Goal: Task Accomplishment & Management: Manage account settings

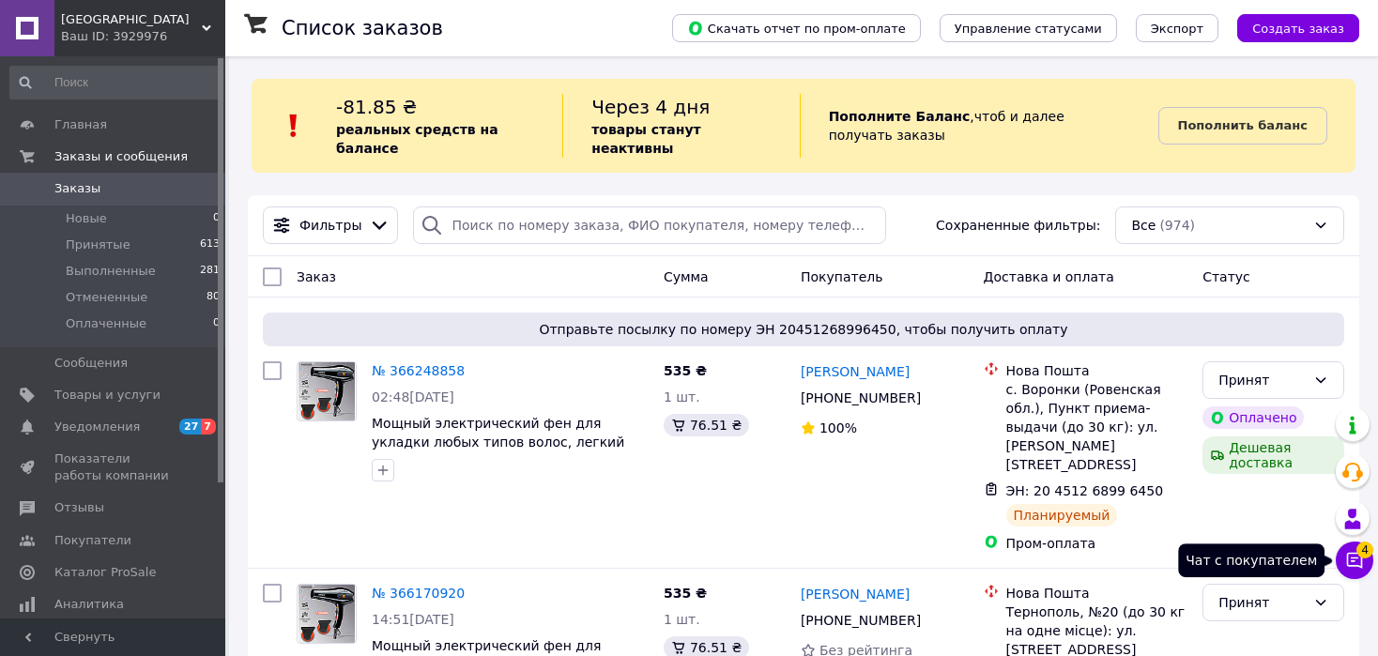
click at [1347, 557] on icon at bounding box center [1355, 561] width 16 height 16
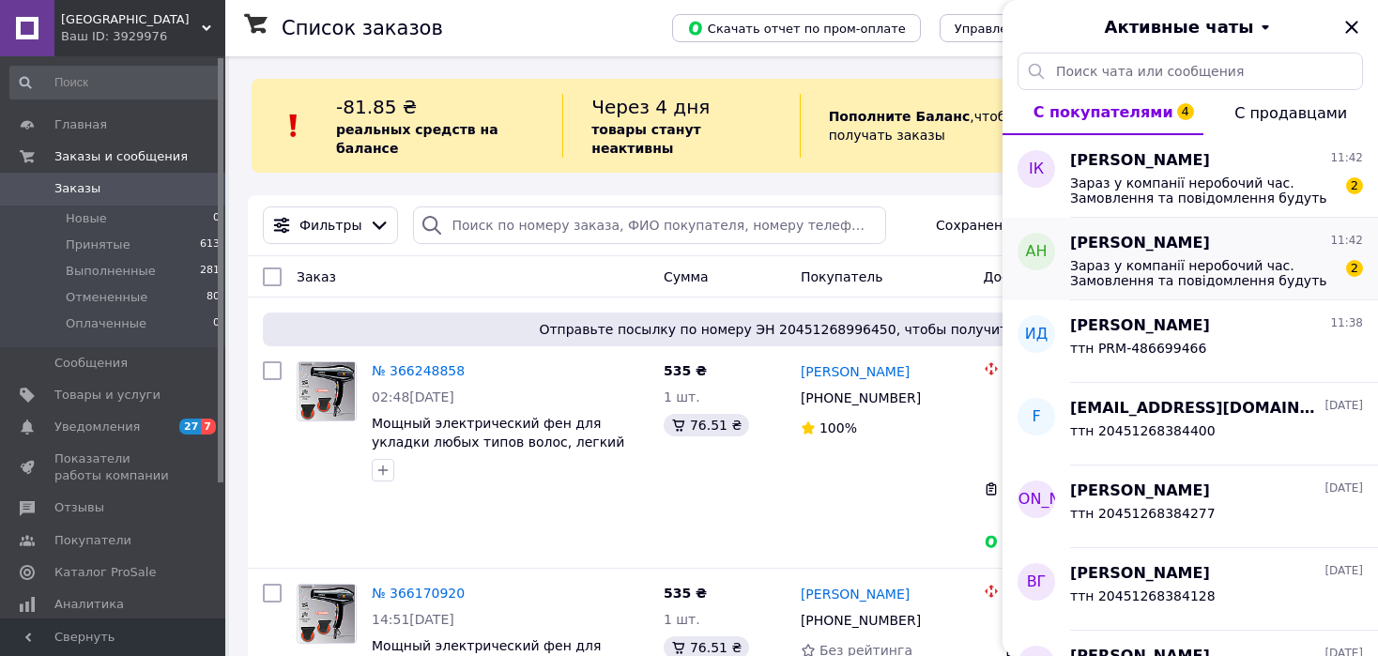
click at [1158, 291] on div "Адріана Нейко 11:42 Зараз у компанії неробочий час. Замовлення та повідомлення …" at bounding box center [1224, 259] width 308 height 83
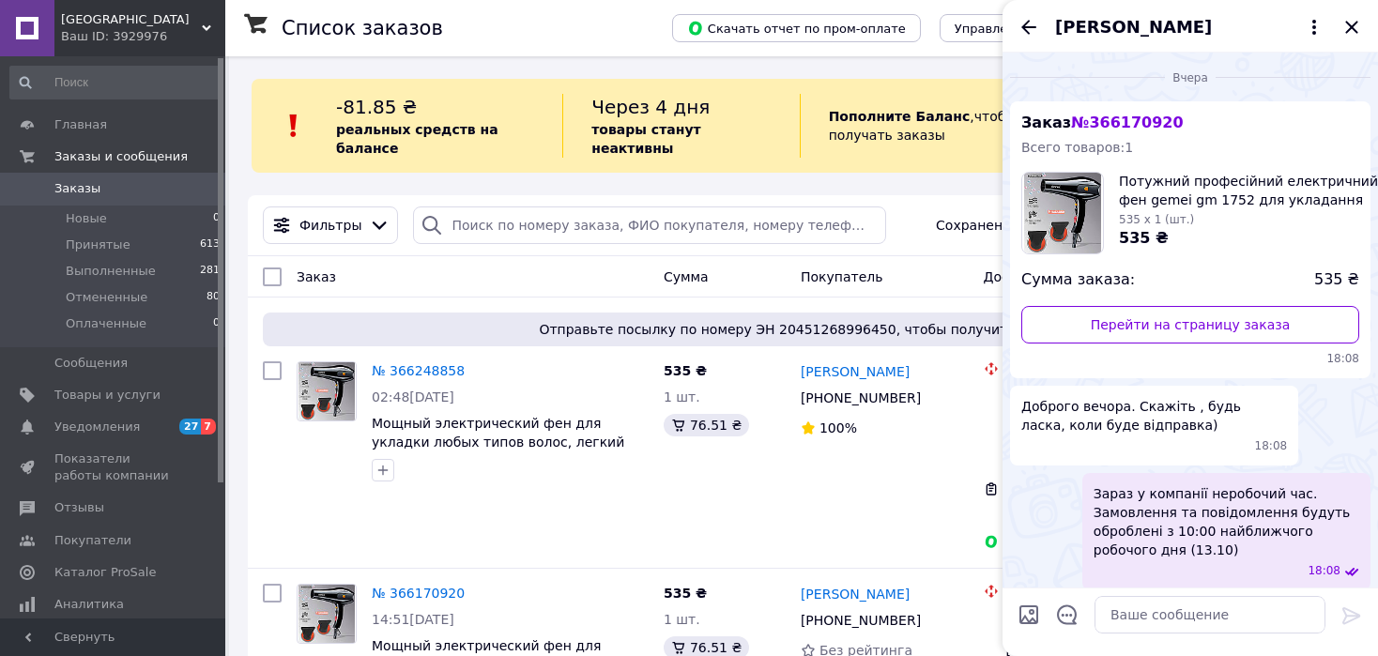
scroll to position [406, 0]
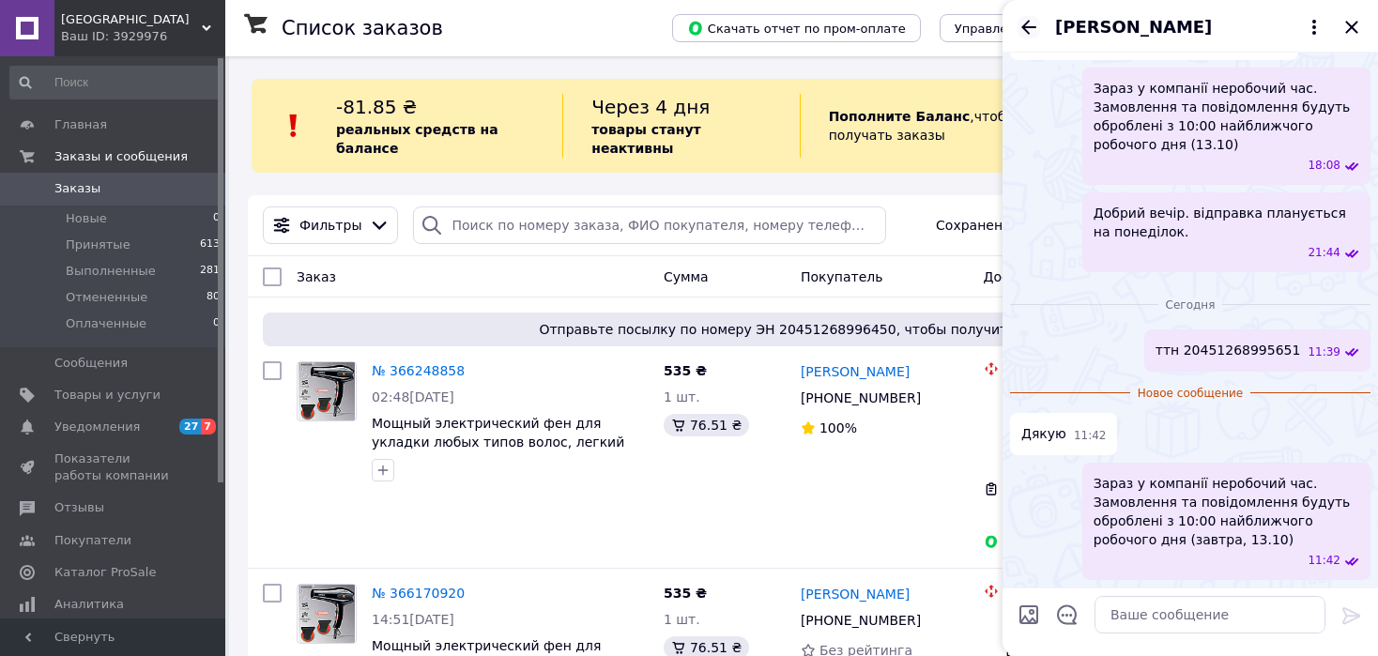
click at [1026, 23] on icon "Назад" at bounding box center [1028, 27] width 15 height 14
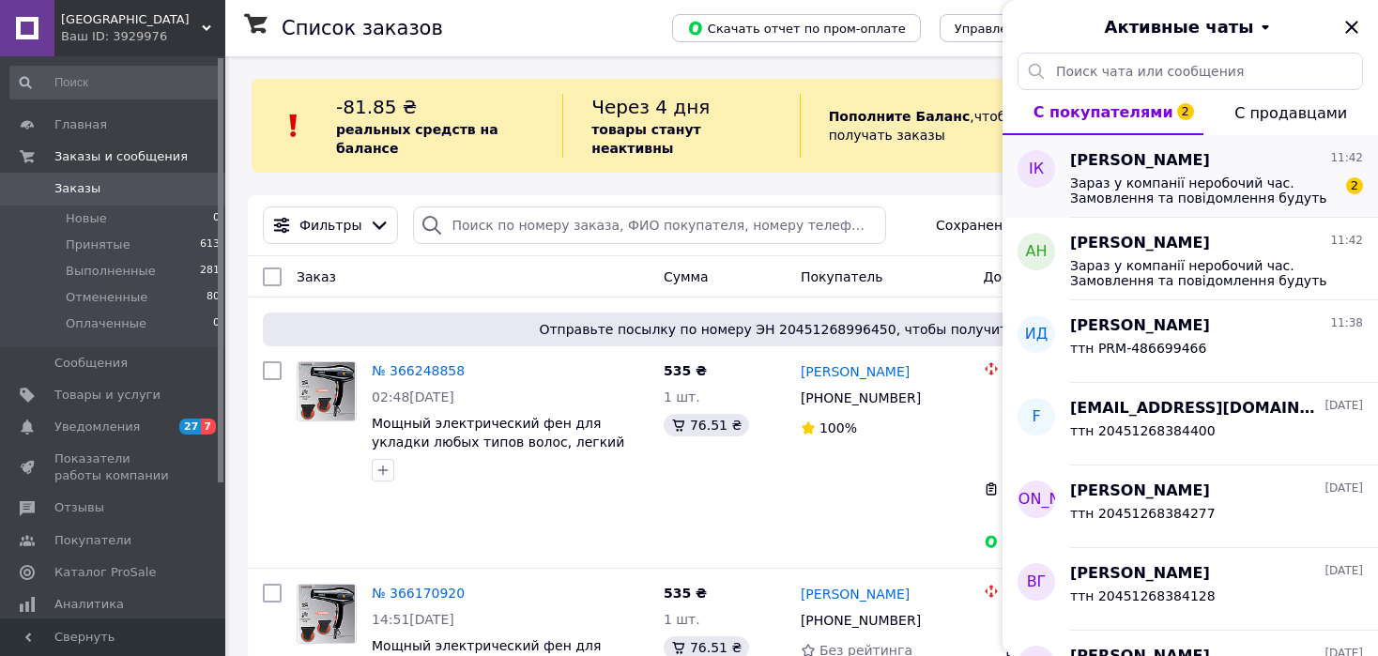
click at [1093, 182] on span "Зараз у компанії неробочий час. Замовлення та повідомлення будуть оброблені з 1…" at bounding box center [1203, 191] width 267 height 30
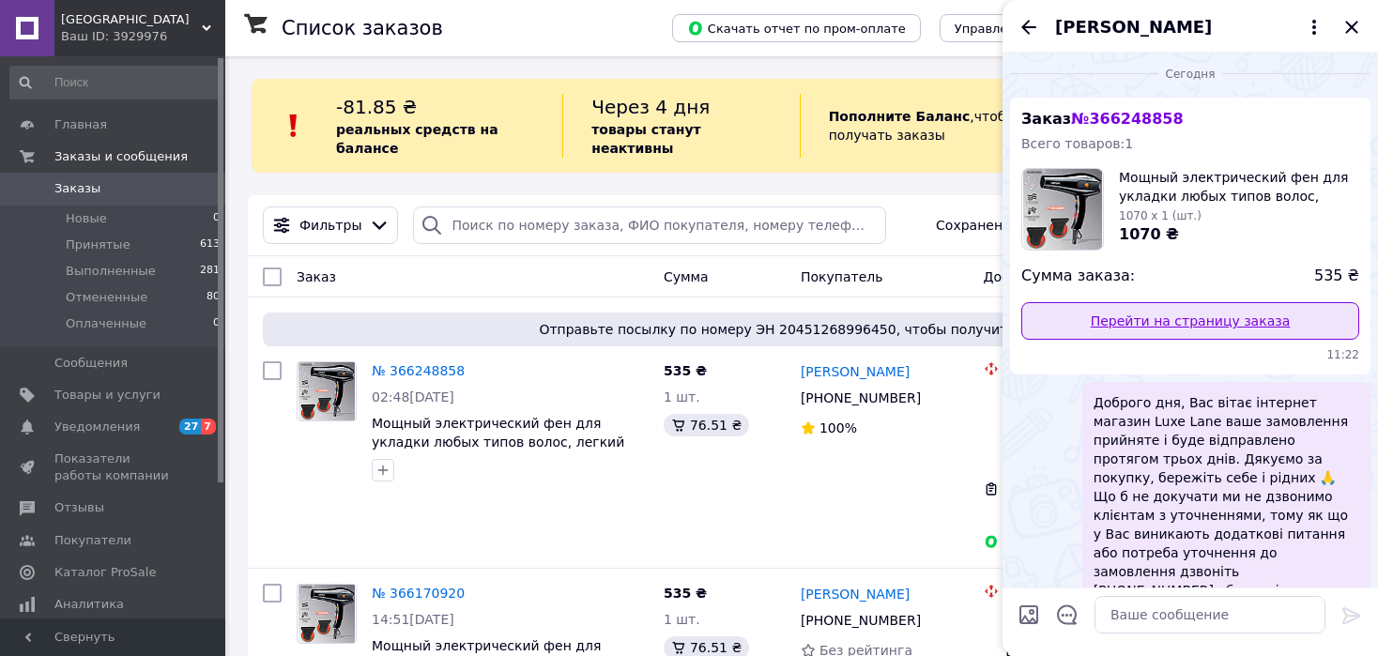
scroll to position [0, 0]
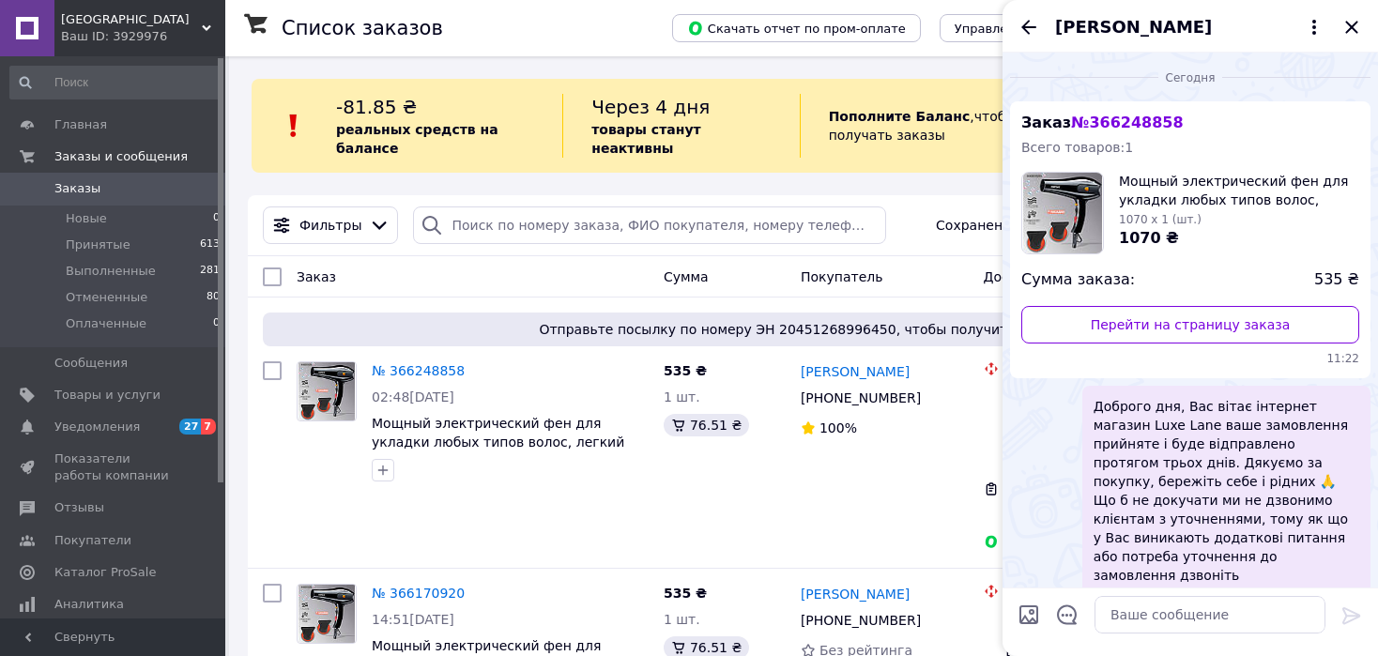
click at [1033, 41] on div "[PERSON_NAME]" at bounding box center [1190, 26] width 375 height 53
click at [1031, 28] on icon "Назад" at bounding box center [1029, 27] width 23 height 23
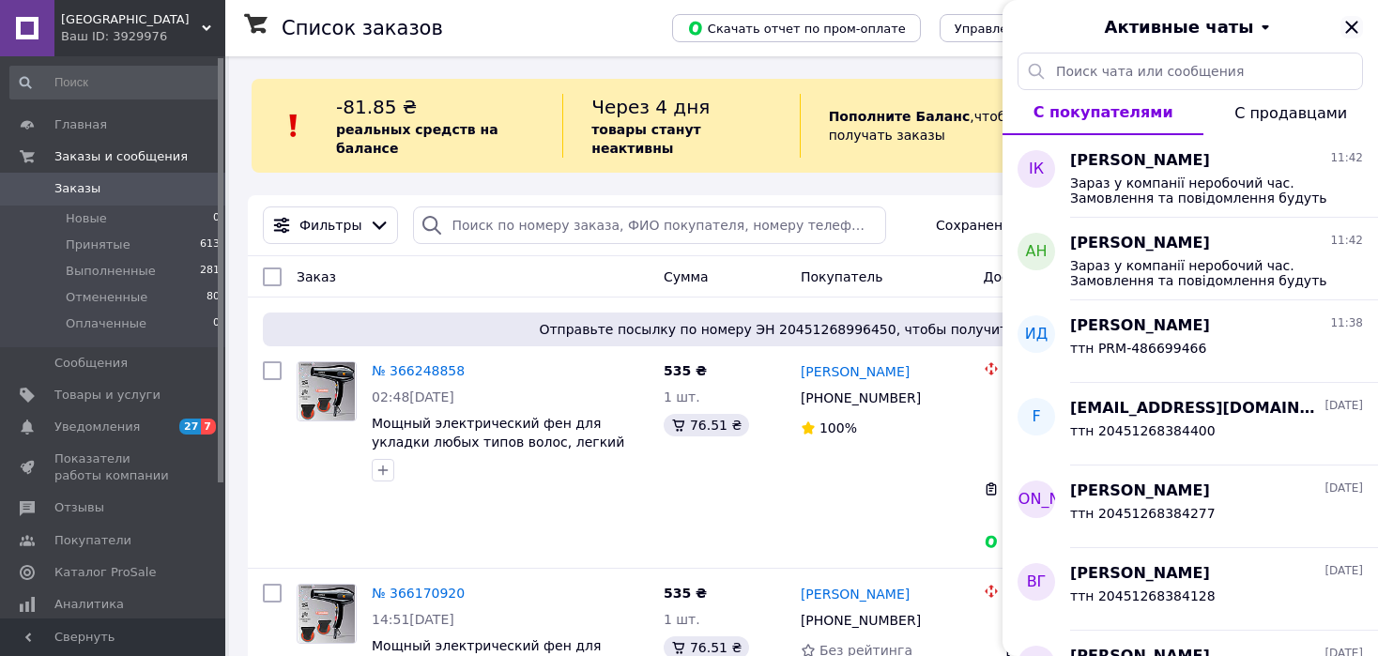
click at [1349, 32] on icon "Закрыть" at bounding box center [1352, 27] width 23 height 23
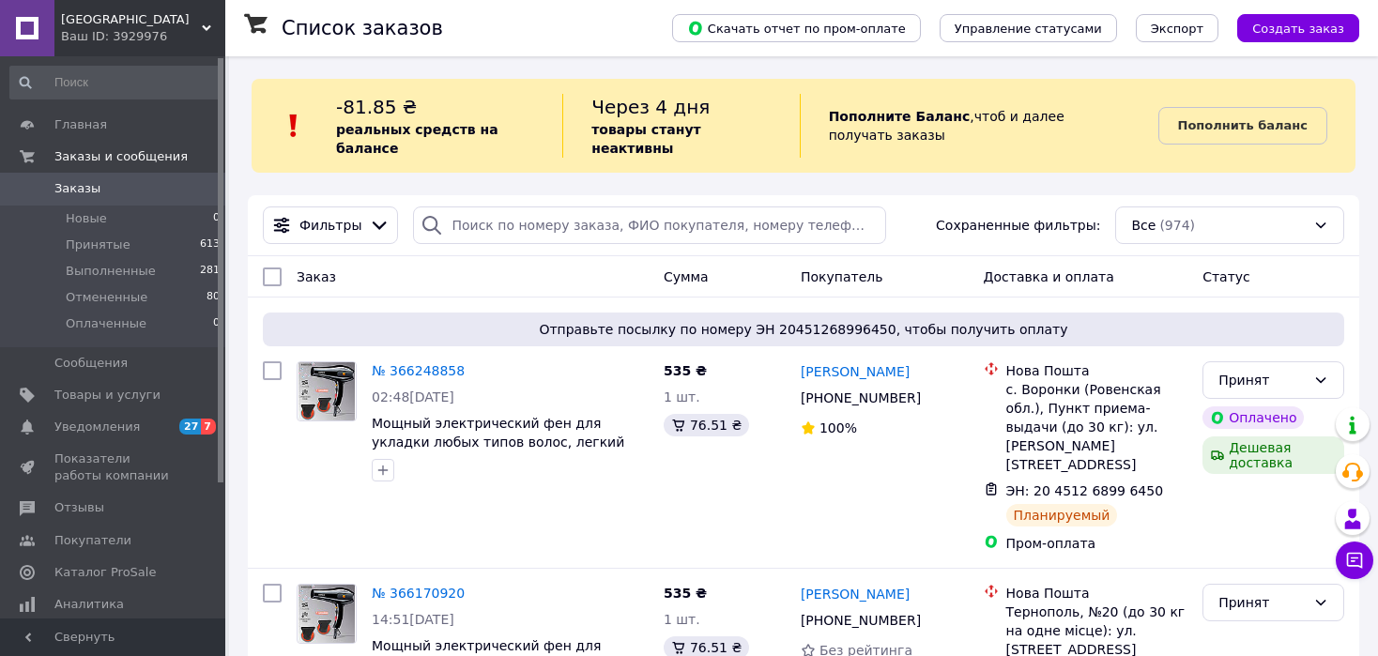
click at [109, 195] on span "Заказы" at bounding box center [113, 188] width 119 height 17
click at [1276, 118] on b "Пополнить баланс" at bounding box center [1243, 125] width 130 height 14
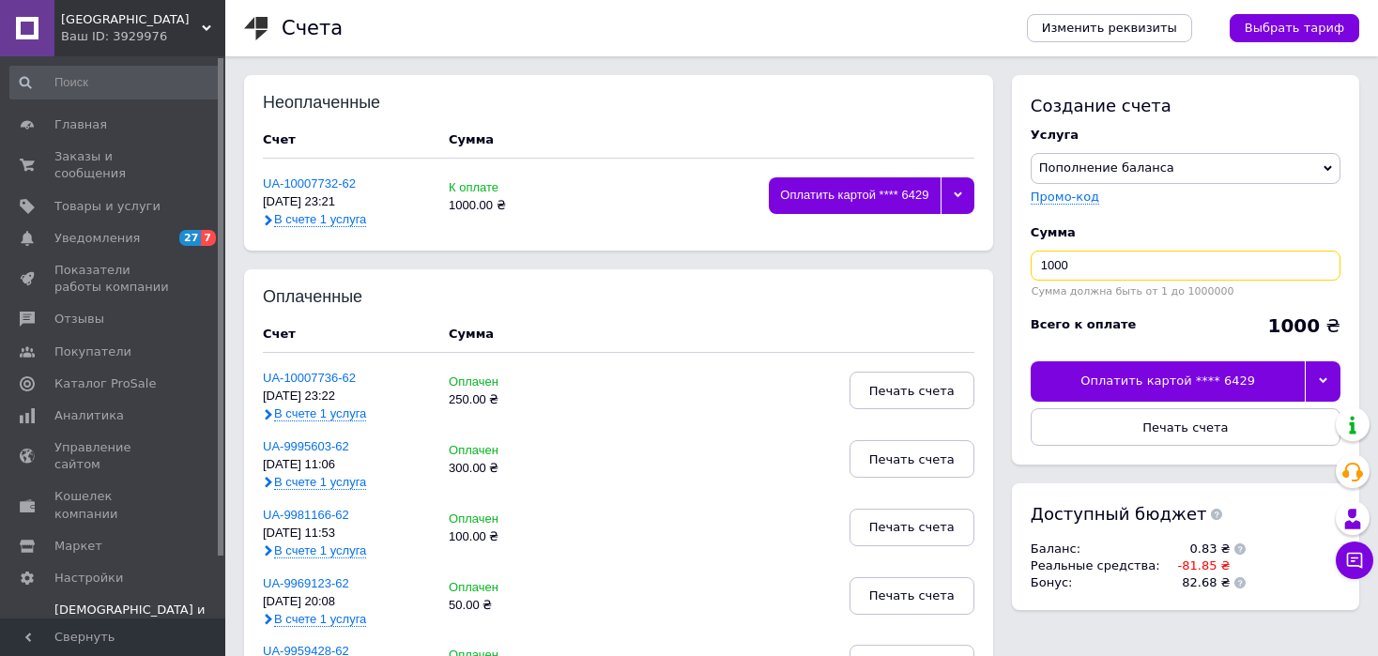
drag, startPoint x: 1077, startPoint y: 265, endPoint x: 1020, endPoint y: 263, distance: 56.4
click at [1021, 263] on div "Создание счета Услуга Пополнение баланса Premium-дизайн Промо-код Сумма 1000 Су…" at bounding box center [1185, 270] width 347 height 390
type input "100"
click at [1313, 383] on div at bounding box center [1323, 380] width 36 height 39
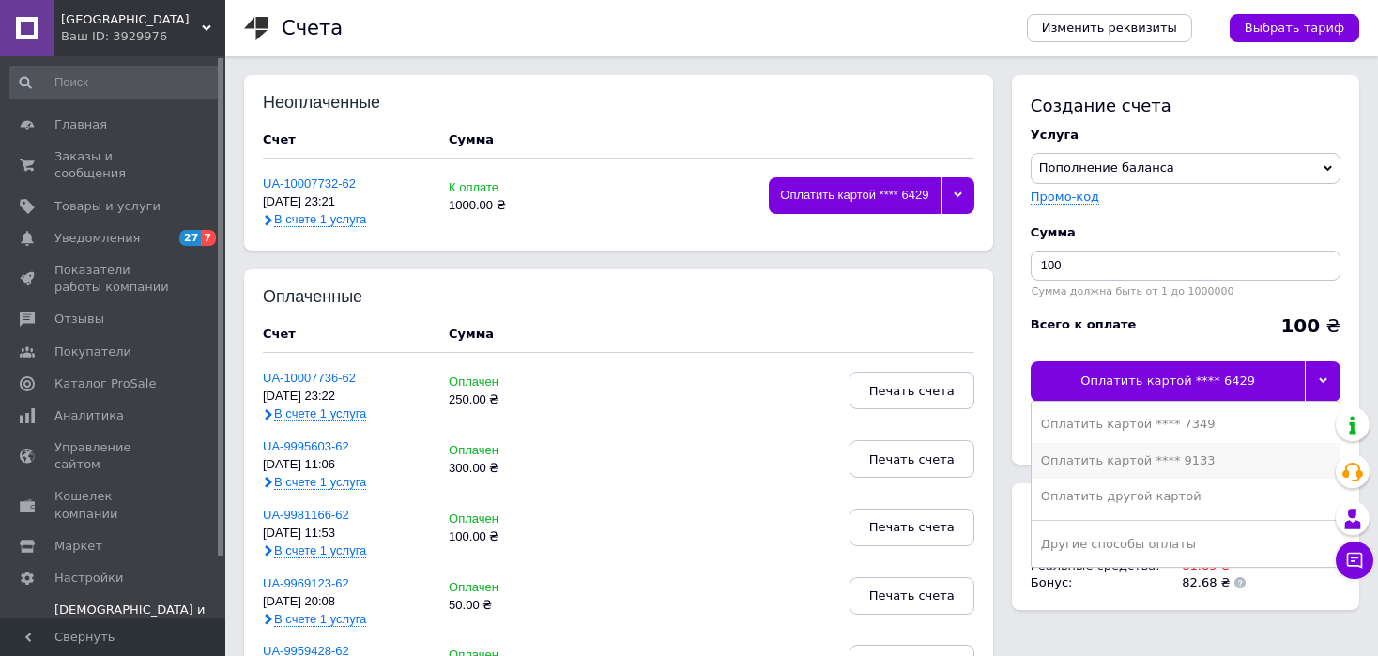
click at [1150, 466] on div "Оплатить картой **** 9133" at bounding box center [1185, 460] width 289 height 17
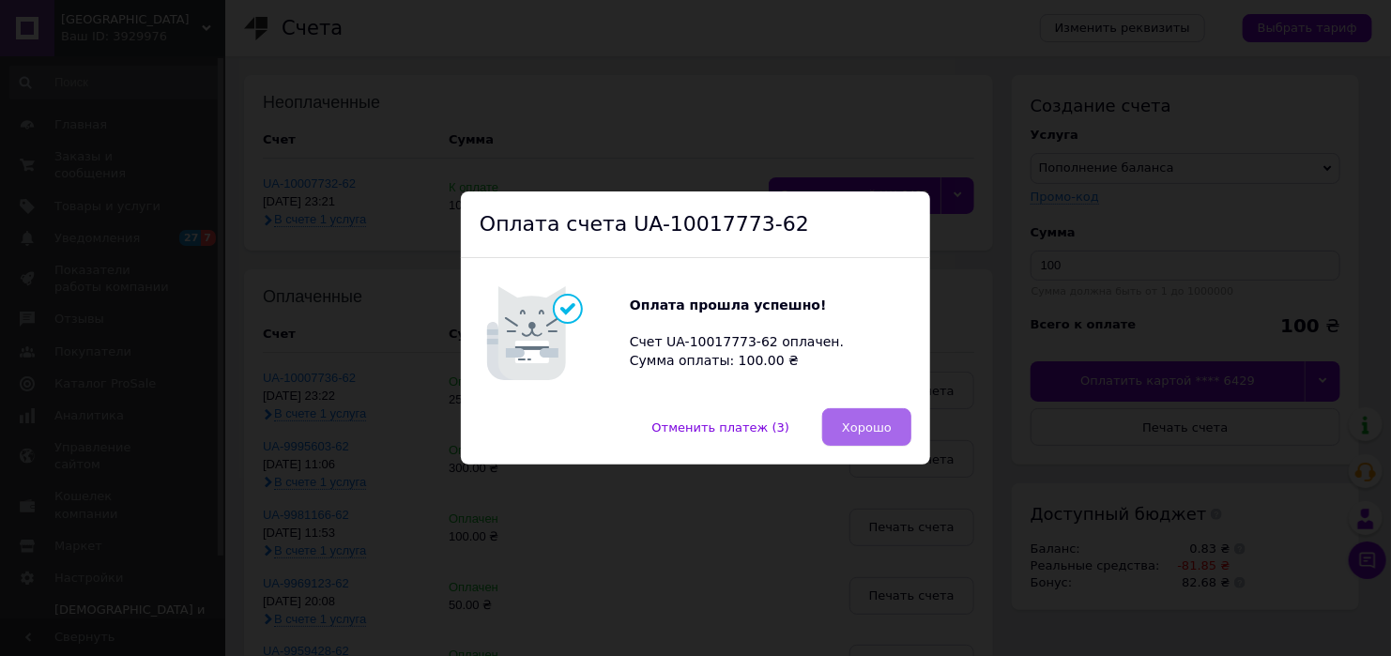
click at [848, 421] on span "Хорошо" at bounding box center [867, 428] width 50 height 14
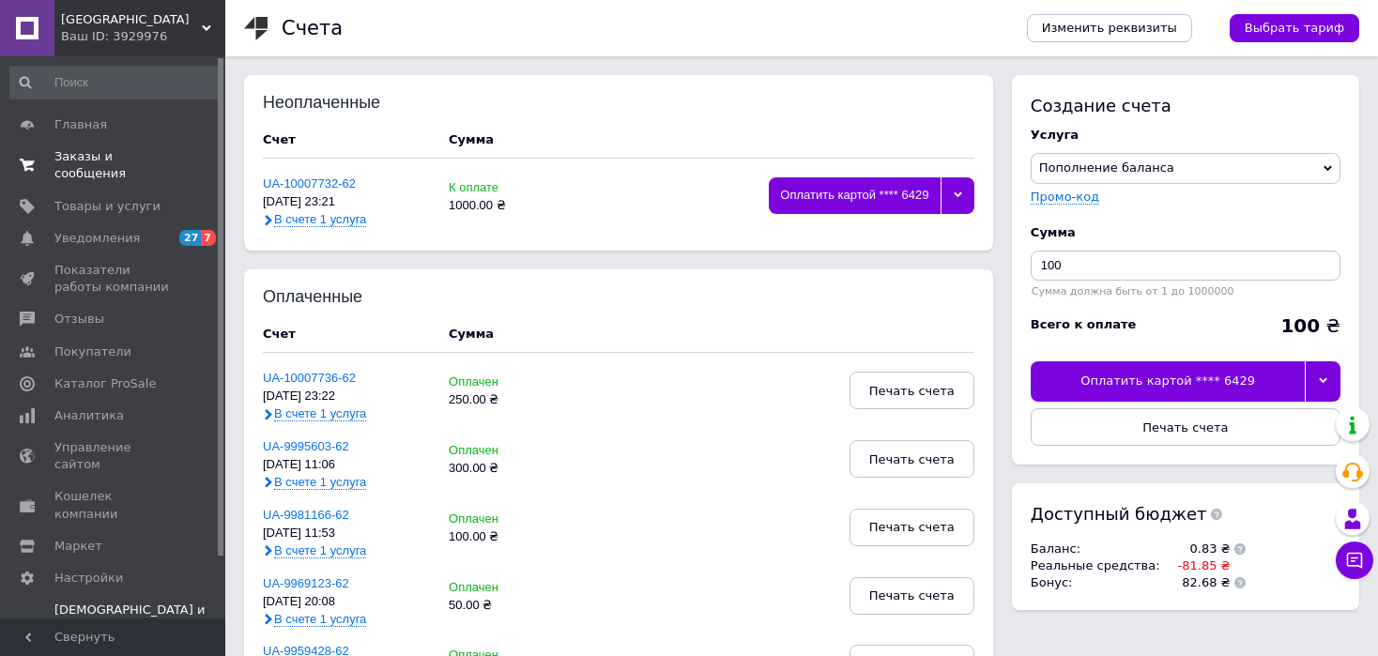
click at [107, 154] on span "Заказы и сообщения" at bounding box center [113, 165] width 119 height 34
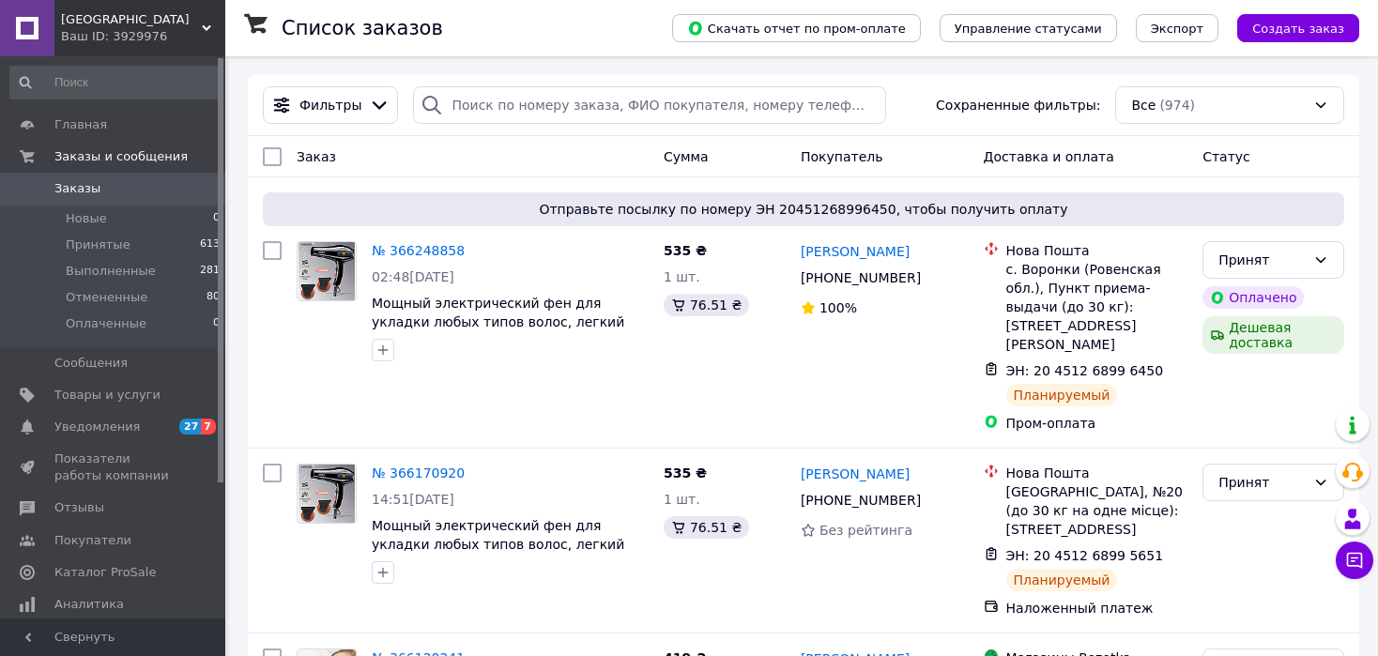
click at [108, 198] on link "Заказы 0" at bounding box center [115, 189] width 231 height 32
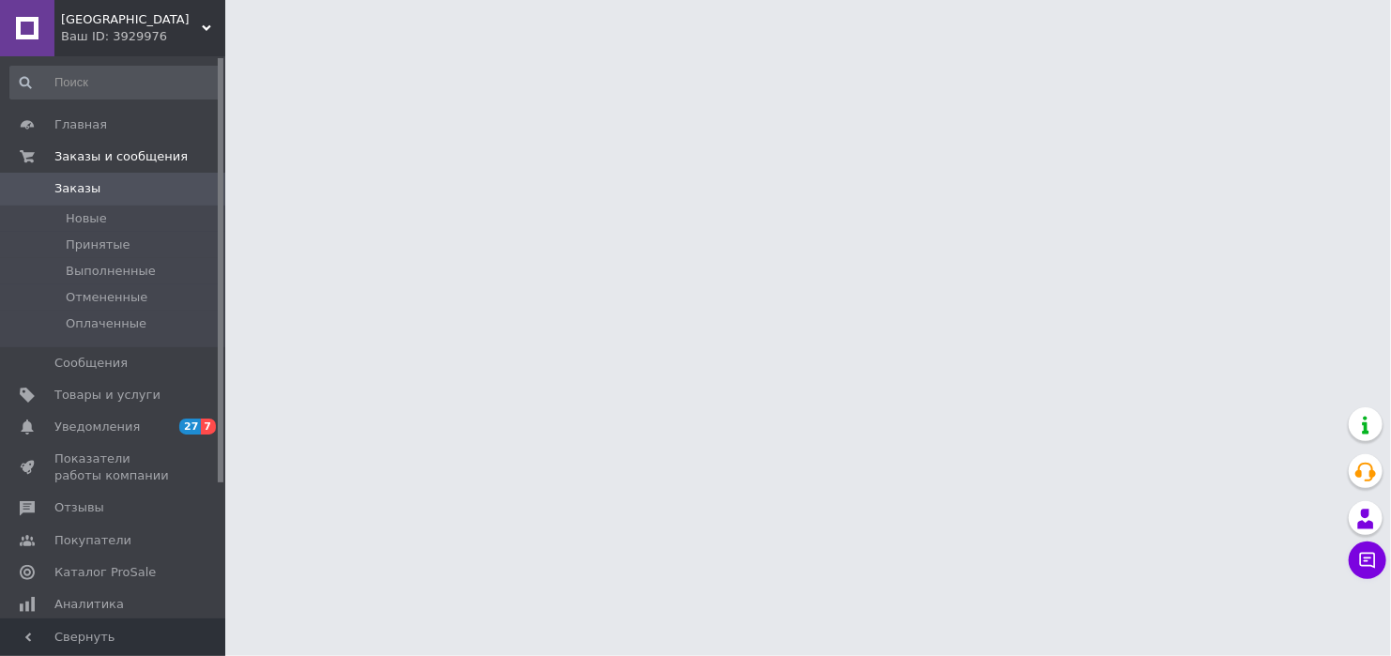
click at [102, 192] on span "Заказы" at bounding box center [113, 188] width 119 height 17
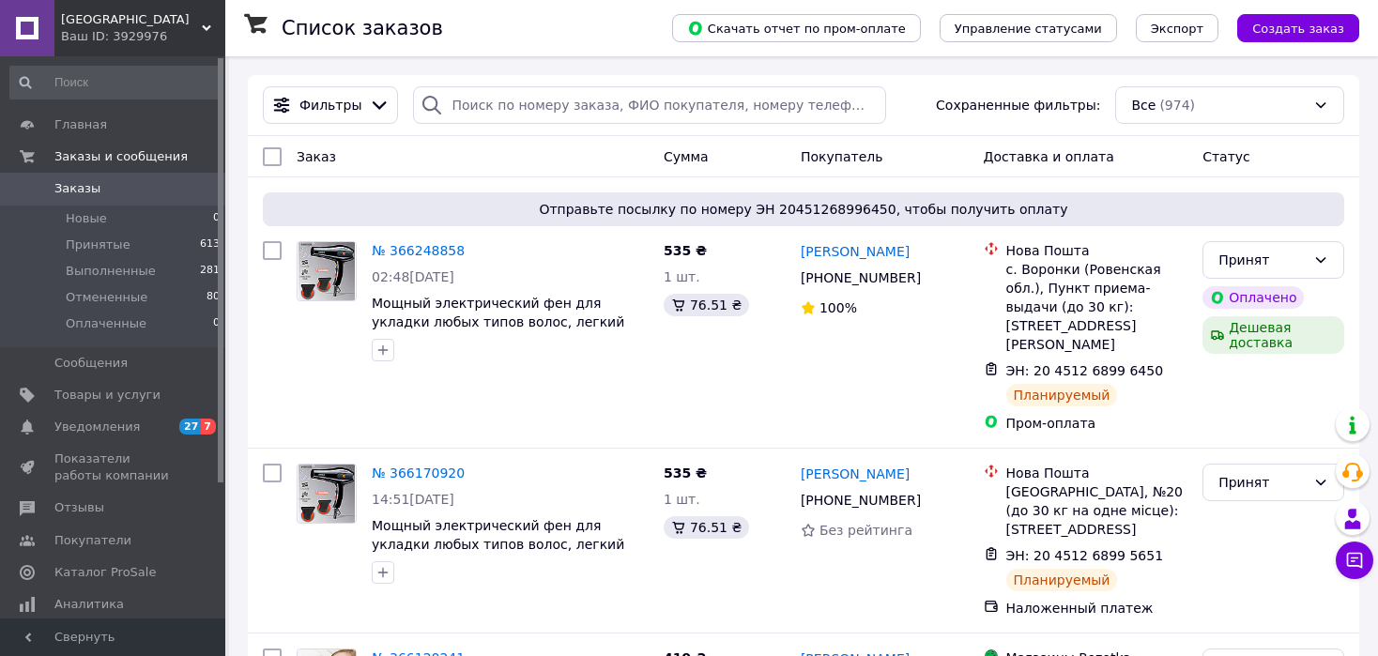
click at [120, 187] on span "Заказы" at bounding box center [113, 188] width 119 height 17
click at [112, 195] on span "Заказы" at bounding box center [113, 188] width 119 height 17
